Goal: Task Accomplishment & Management: Use online tool/utility

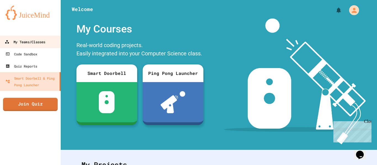
click at [14, 45] on div "My Teams/Classes" at bounding box center [25, 42] width 41 height 7
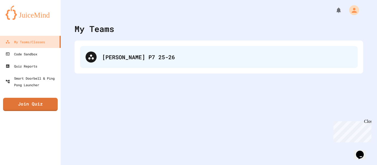
click at [120, 52] on div "[PERSON_NAME] P7 25-26" at bounding box center [219, 57] width 278 height 22
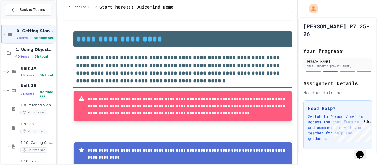
type input "**********"
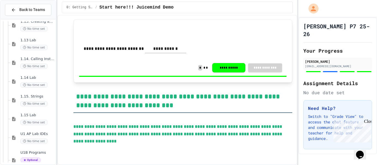
scroll to position [429, 0]
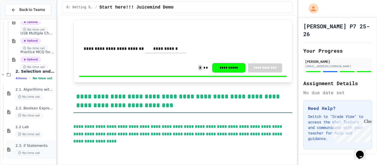
click at [45, 149] on div "2.3. if Statements No time set" at bounding box center [34, 150] width 39 height 12
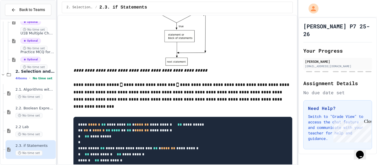
scroll to position [208, 0]
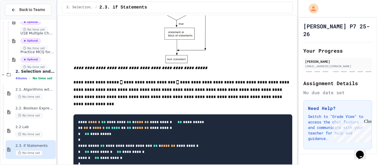
click at [235, 137] on pre "**********" at bounding box center [182, 143] width 219 height 57
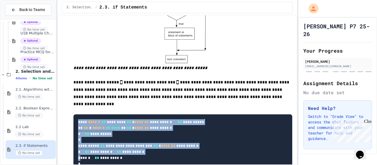
click at [235, 137] on pre "**********" at bounding box center [182, 143] width 219 height 57
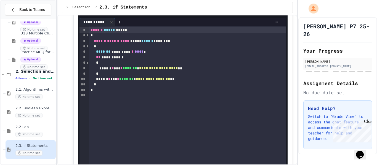
scroll to position [502, 0]
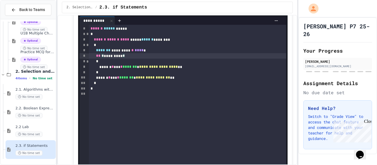
click at [143, 59] on div "** * ********* *" at bounding box center [187, 56] width 197 height 6
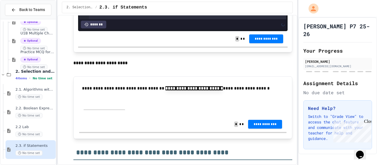
scroll to position [694, 0]
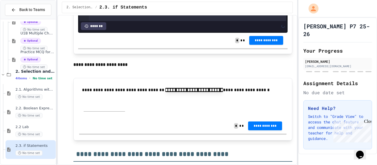
click at [261, 45] on button "**********" at bounding box center [266, 40] width 34 height 9
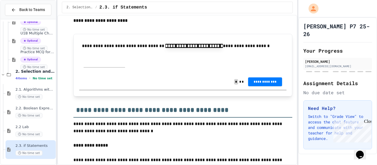
click at [102, 68] on input "text" at bounding box center [104, 64] width 41 height 8
type input "**********"
click at [271, 84] on span "**********" at bounding box center [265, 81] width 25 height 4
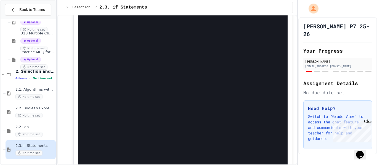
scroll to position [957, 0]
click at [107, 11] on div "**********" at bounding box center [186, 8] width 195 height 6
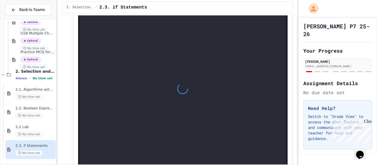
click at [107, 60] on div at bounding box center [182, 89] width 207 height 198
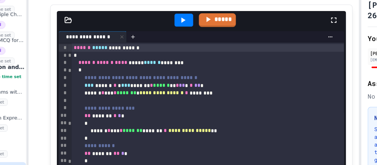
scroll to position [886, 0]
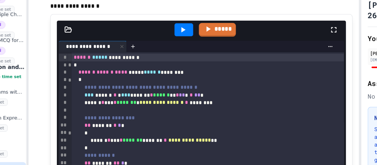
click at [166, 49] on div at bounding box center [170, 44] width 14 height 9
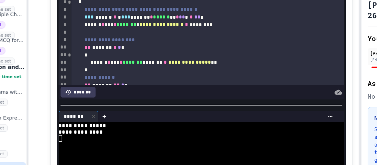
scroll to position [940, 0]
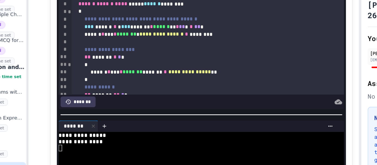
scroll to position [925, 0]
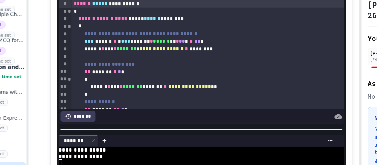
click at [172, 10] on div at bounding box center [170, 5] width 14 height 9
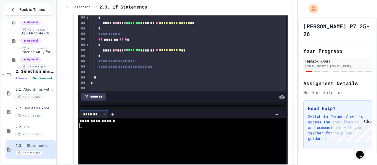
scroll to position [54, 0]
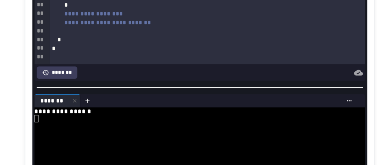
click at [113, 74] on div at bounding box center [187, 71] width 197 height 6
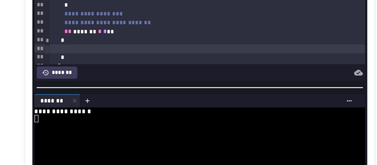
click at [101, 79] on div "*" at bounding box center [187, 77] width 197 height 6
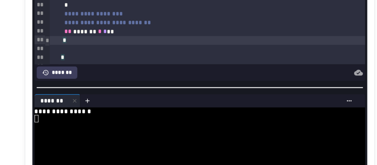
click at [100, 90] on div "*" at bounding box center [187, 88] width 197 height 6
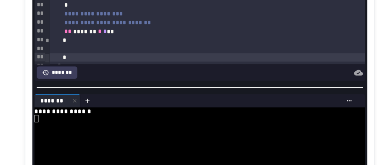
click at [109, 85] on div at bounding box center [187, 82] width 197 height 6
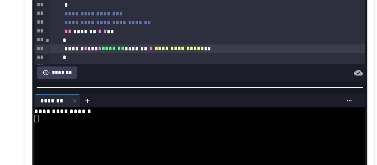
scroll to position [937, 0]
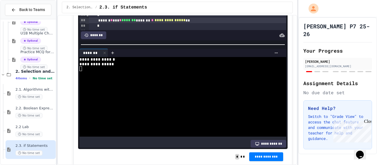
scroll to position [70, 0]
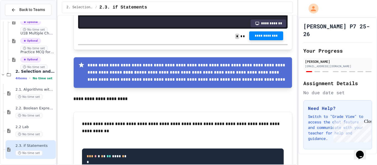
click at [267, 38] on span "**********" at bounding box center [266, 36] width 25 height 4
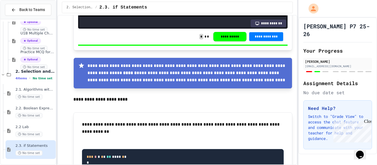
scroll to position [1117, 0]
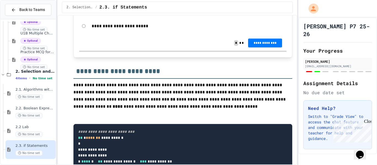
scroll to position [1385, 0]
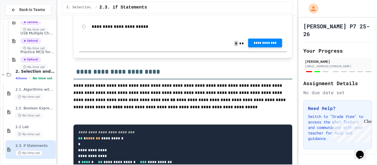
click at [266, 47] on button "**********" at bounding box center [265, 43] width 34 height 9
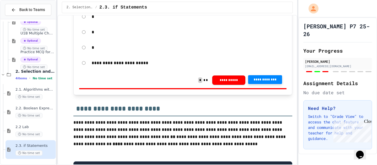
scroll to position [1346, 0]
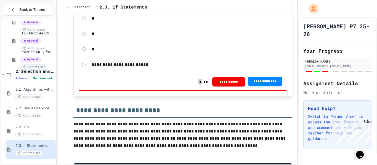
click at [86, 40] on div "*" at bounding box center [182, 34] width 207 height 13
click at [259, 84] on span "**********" at bounding box center [265, 81] width 25 height 4
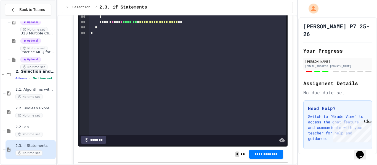
scroll to position [1881, 0]
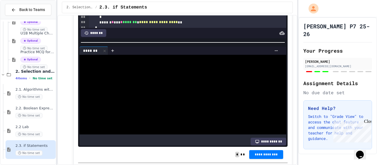
scroll to position [9, 0]
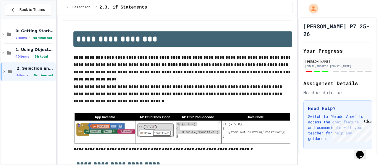
type input "**********"
click at [31, 67] on span "2. Selection and Iteration" at bounding box center [36, 68] width 38 height 5
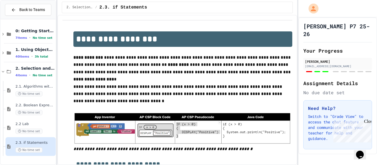
click at [45, 149] on div "No time set" at bounding box center [34, 150] width 39 height 5
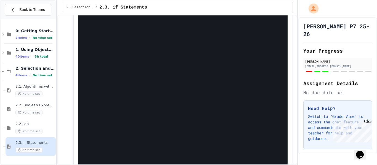
scroll to position [1834, 0]
click at [110, 7] on div "**********" at bounding box center [186, 4] width 195 height 6
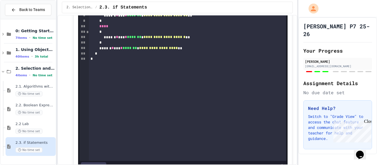
scroll to position [1857, 0]
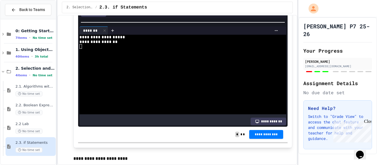
scroll to position [1899, 0]
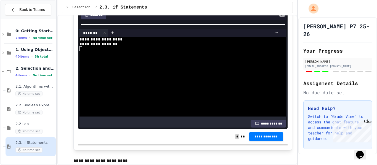
click at [232, 3] on div "*" at bounding box center [187, 1] width 197 height 6
click at [151, 9] on div "*" at bounding box center [187, 6] width 197 height 6
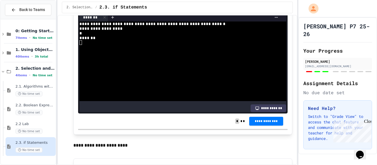
scroll to position [1916, 0]
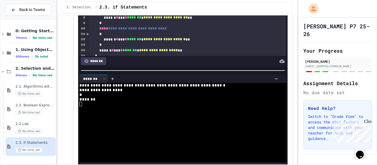
scroll to position [1844, 0]
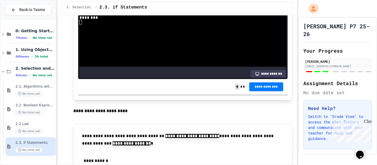
scroll to position [26, 0]
drag, startPoint x: 147, startPoint y: 60, endPoint x: 90, endPoint y: 56, distance: 57.6
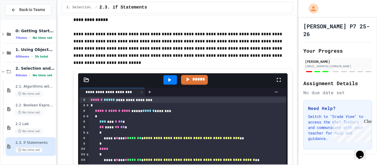
scroll to position [2158, 0]
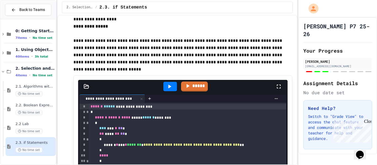
scroll to position [2152, 0]
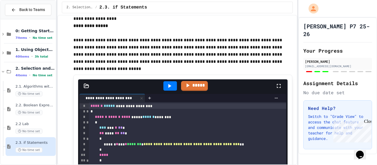
type input "**********"
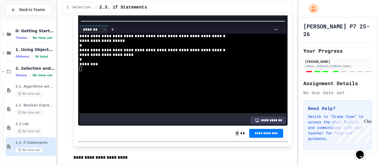
scroll to position [1906, 0]
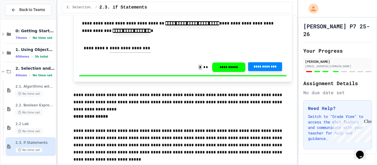
scroll to position [2063, 0]
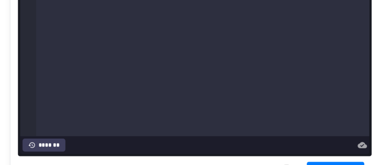
scroll to position [2319, 0]
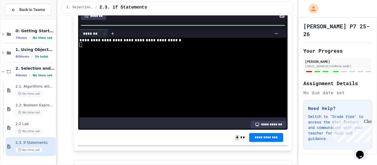
scroll to position [2324, 0]
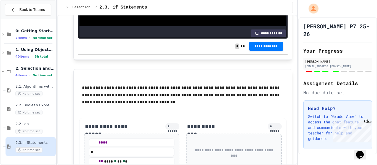
scroll to position [2415, 0]
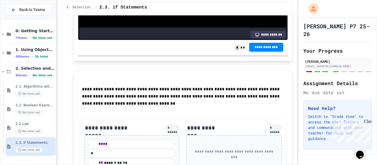
click at [260, 50] on span "**********" at bounding box center [266, 47] width 25 height 4
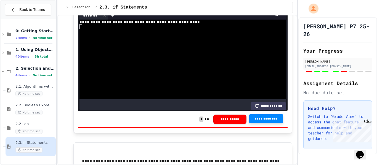
scroll to position [2341, 0]
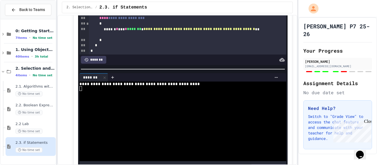
scroll to position [0, 0]
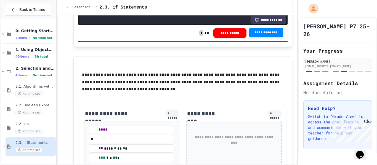
scroll to position [2433, 0]
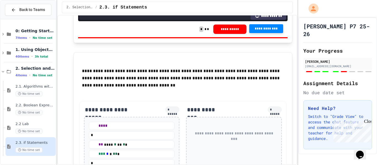
click at [263, 31] on span "**********" at bounding box center [266, 28] width 25 height 4
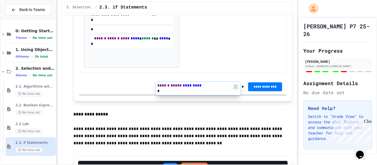
scroll to position [2607, 0]
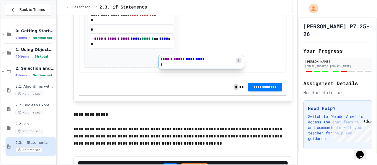
drag, startPoint x: 156, startPoint y: 105, endPoint x: 227, endPoint y: 64, distance: 82.4
click at [227, 64] on div "**********" at bounding box center [182, 0] width 207 height 146
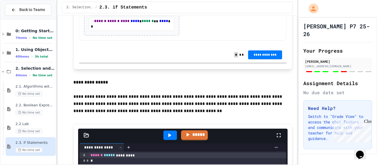
scroll to position [2624, 0]
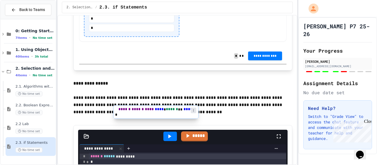
scroll to position [2624, 0]
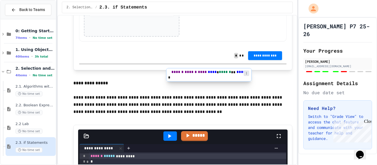
drag, startPoint x: 120, startPoint y: 135, endPoint x: 200, endPoint y: 73, distance: 101.1
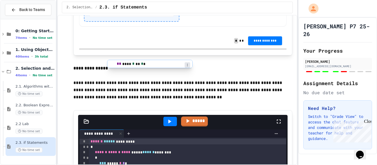
drag, startPoint x: 129, startPoint y: 64, endPoint x: 148, endPoint y: 65, distance: 18.5
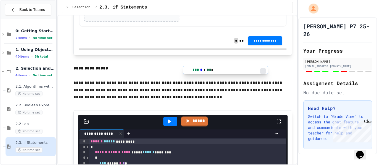
drag, startPoint x: 130, startPoint y: 71, endPoint x: 234, endPoint y: 67, distance: 104.4
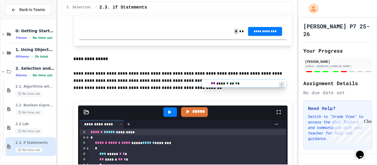
drag, startPoint x: 113, startPoint y: 65, endPoint x: 227, endPoint y: 86, distance: 115.5
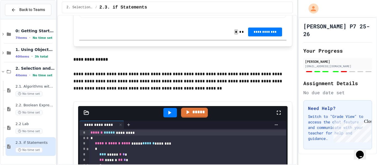
scroll to position [0, 10]
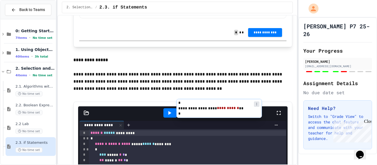
drag, startPoint x: 160, startPoint y: 94, endPoint x: 251, endPoint y: 101, distance: 91.4
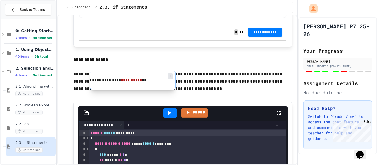
drag, startPoint x: 118, startPoint y: 75, endPoint x: 120, endPoint y: 78, distance: 4.2
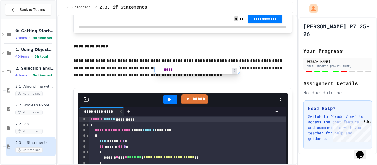
scroll to position [2636, 0]
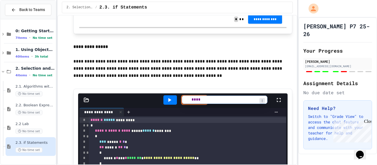
drag, startPoint x: 153, startPoint y: 37, endPoint x: 248, endPoint y: 105, distance: 117.5
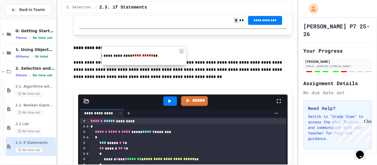
scroll to position [2635, 0]
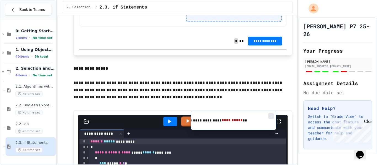
drag, startPoint x: 133, startPoint y: 46, endPoint x: 236, endPoint y: 120, distance: 126.8
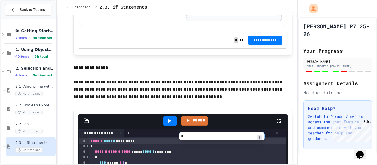
scroll to position [2649, 0]
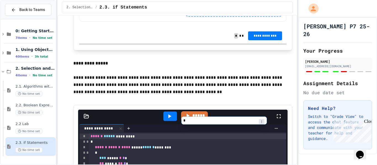
drag, startPoint x: 154, startPoint y: 32, endPoint x: 249, endPoint y: 118, distance: 127.8
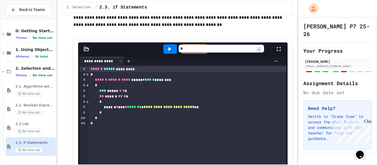
scroll to position [2724, 0]
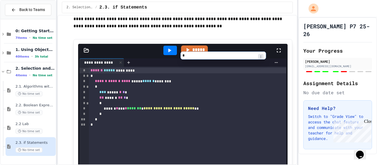
drag, startPoint x: 111, startPoint y: 48, endPoint x: 216, endPoint y: 73, distance: 108.5
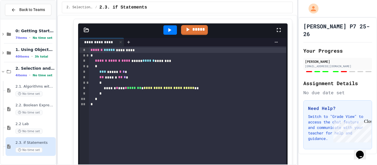
scroll to position [2745, 0]
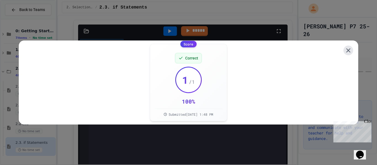
click at [350, 48] on icon at bounding box center [347, 50] width 7 height 7
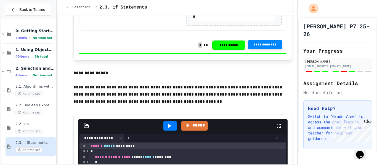
scroll to position [2650, 0]
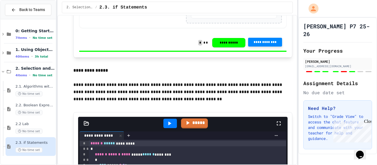
scroll to position [2653, 0]
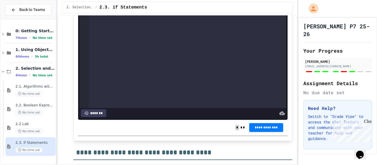
scroll to position [2873, 0]
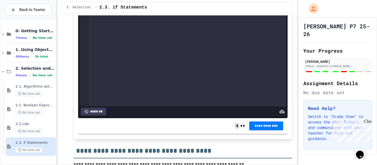
click at [145, 79] on div "**********" at bounding box center [187, 13] width 197 height 188
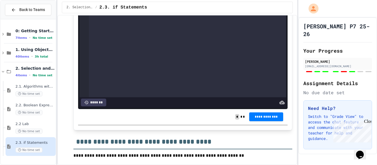
scroll to position [2883, 0]
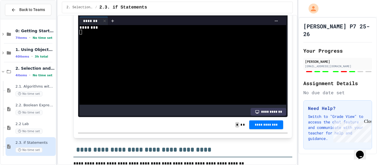
scroll to position [2874, 0]
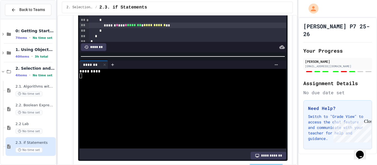
scroll to position [2829, 0]
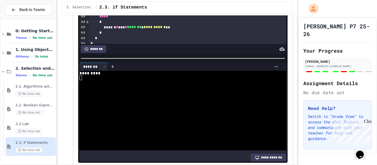
click at [119, 19] on div "****" at bounding box center [187, 17] width 197 height 6
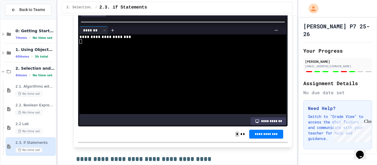
scroll to position [2864, 0]
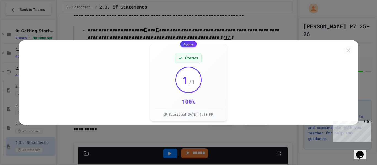
scroll to position [3024, 0]
click at [346, 52] on icon at bounding box center [348, 50] width 7 height 7
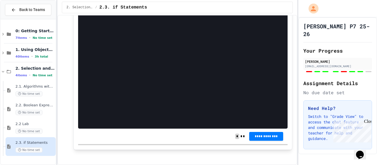
scroll to position [3265, 0]
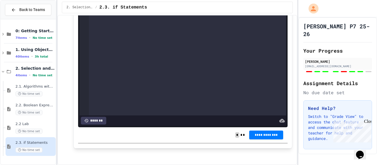
scroll to position [3264, 0]
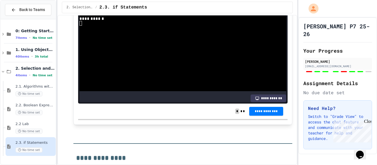
scroll to position [3288, 0]
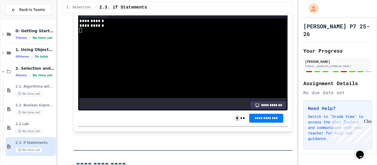
scroll to position [3283, 0]
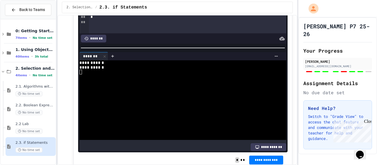
scroll to position [3241, 0]
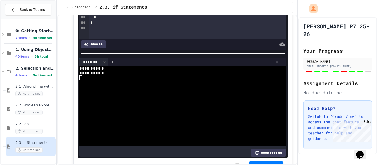
scroll to position [3230, 0]
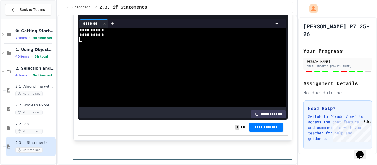
scroll to position [3272, 0]
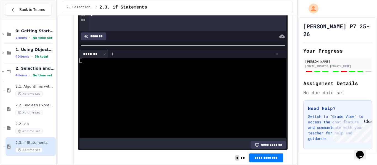
scroll to position [3236, 0]
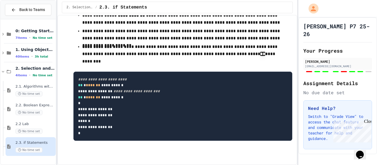
scroll to position [3575, 0]
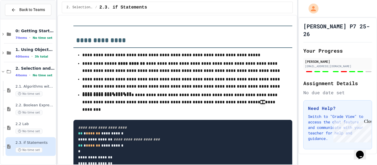
scroll to position [3407, 0]
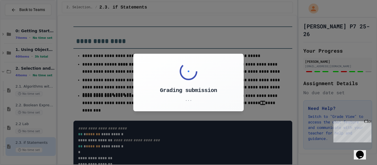
scroll to position [3407, 0]
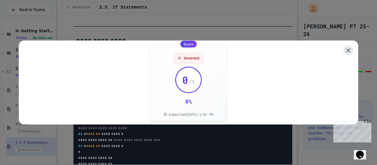
click at [346, 48] on icon at bounding box center [347, 50] width 7 height 7
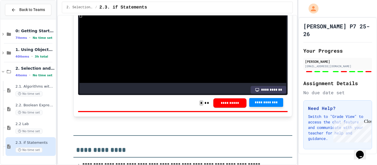
scroll to position [3297, 0]
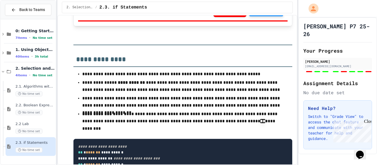
scroll to position [3390, 0]
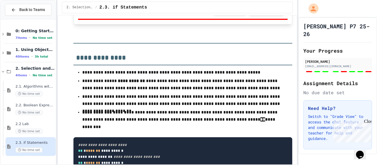
click at [279, 15] on button "**********" at bounding box center [266, 10] width 34 height 9
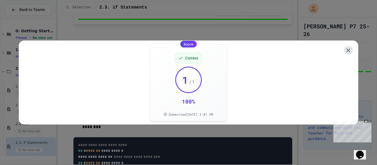
click at [351, 52] on icon at bounding box center [348, 50] width 7 height 7
